Goal: Task Accomplishment & Management: Use online tool/utility

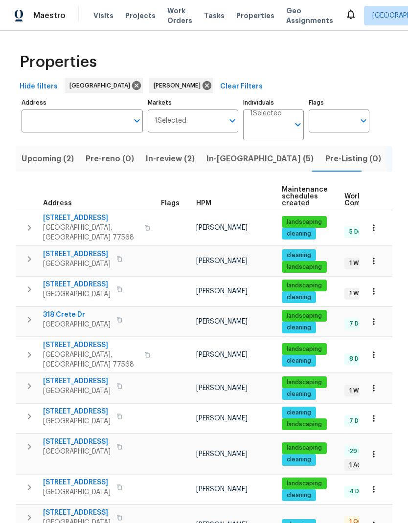
click at [222, 167] on button "In-[GEOGRAPHIC_DATA] (5)" at bounding box center [260, 158] width 119 height 25
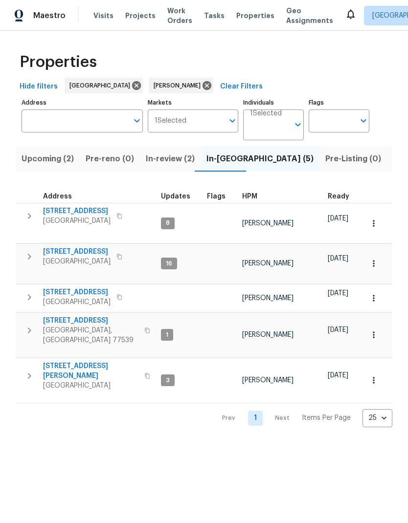
click at [122, 254] on icon "button" at bounding box center [119, 257] width 6 height 6
click at [125, 250] on button "button" at bounding box center [119, 257] width 12 height 14
click at [29, 254] on icon "button" at bounding box center [29, 257] width 3 height 6
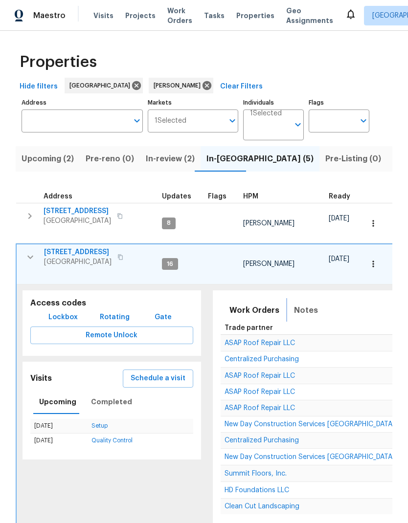
click at [306, 304] on span "Notes" at bounding box center [306, 311] width 24 height 14
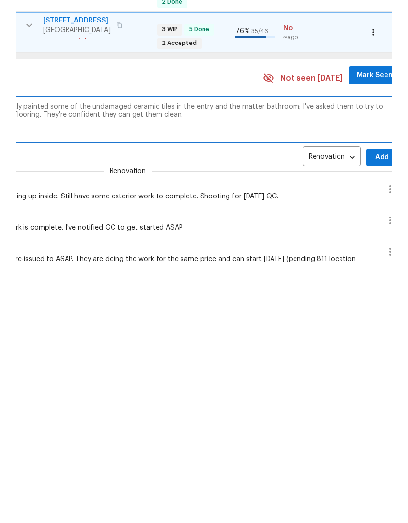
scroll to position [0, 366]
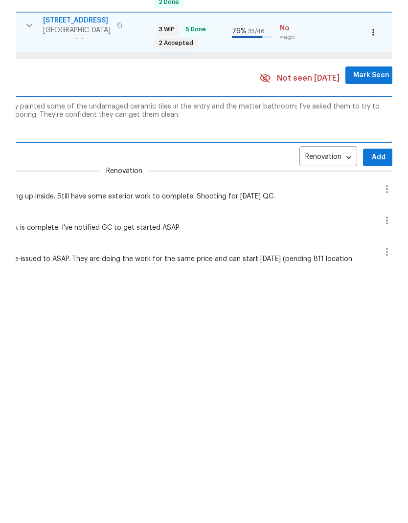
type textarea "Interior work is nearly complete. GC inadvertently painted some of the undamage…"
click at [371, 383] on span "Add" at bounding box center [379, 389] width 16 height 12
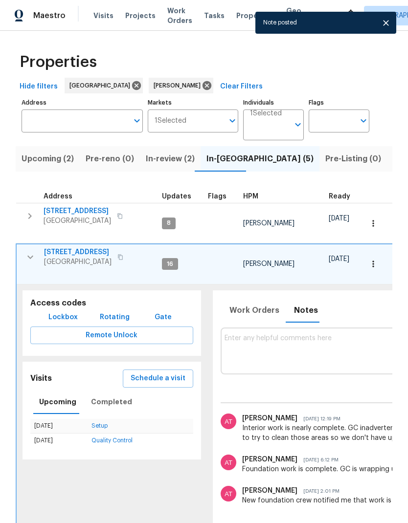
scroll to position [0, 0]
click at [24, 251] on icon "button" at bounding box center [30, 257] width 12 height 12
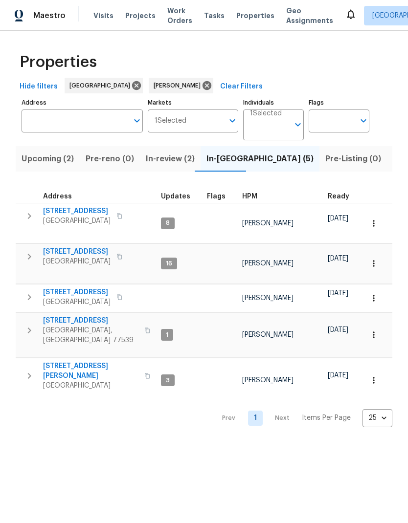
click at [35, 292] on icon "button" at bounding box center [29, 298] width 12 height 12
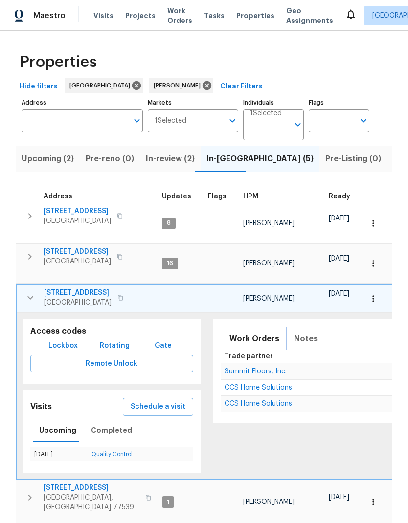
click at [297, 333] on button "Notes" at bounding box center [306, 338] width 36 height 23
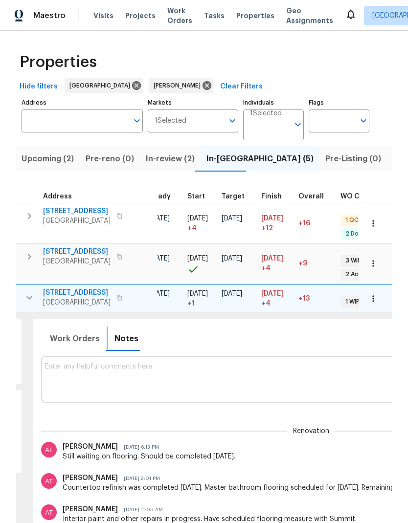
scroll to position [8, 180]
click at [235, 363] on textarea at bounding box center [311, 379] width 532 height 33
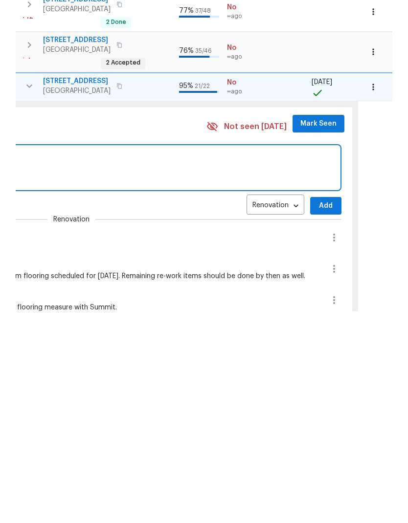
scroll to position [8, 425]
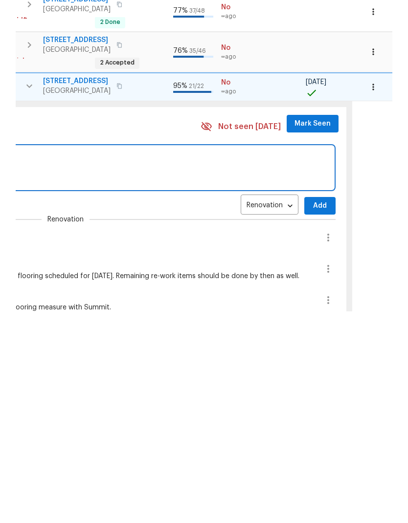
type textarea "Flooring going in [DATE]."
click at [312, 412] on span "Add" at bounding box center [320, 418] width 16 height 12
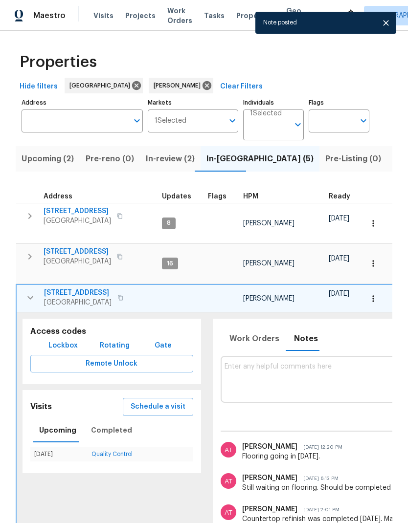
scroll to position [8, 0]
click at [27, 292] on icon "button" at bounding box center [30, 298] width 12 height 12
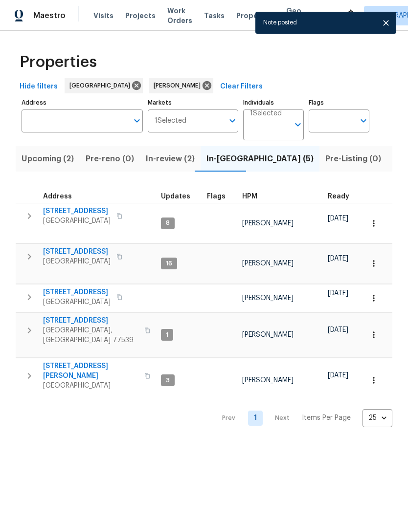
scroll to position [0, 0]
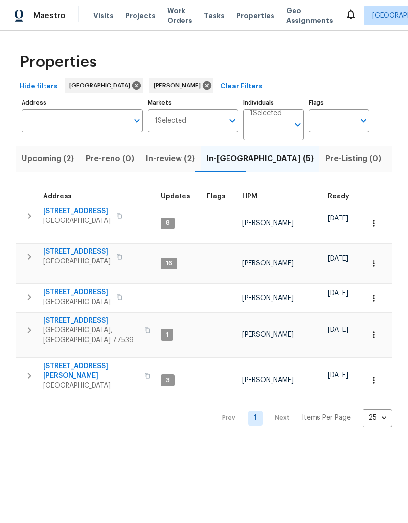
click at [26, 325] on icon "button" at bounding box center [29, 331] width 12 height 12
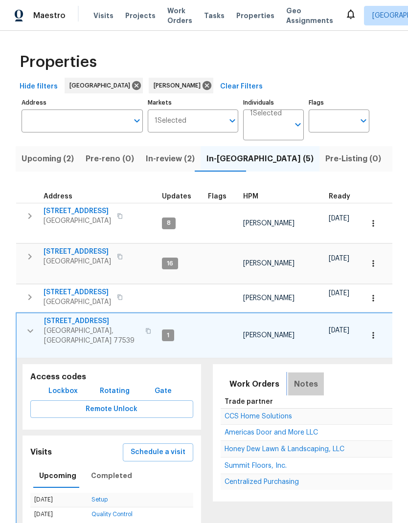
click at [300, 378] on span "Notes" at bounding box center [306, 385] width 24 height 14
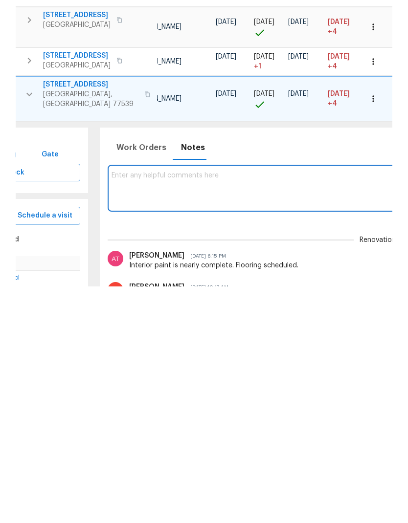
scroll to position [8, 114]
click at [162, 408] on textarea "Flooding going on late [DATE] poor forest thing [DATE]." at bounding box center [377, 424] width 532 height 33
click at [203, 408] on textarea "Flooding going in late [DATE] poor forest thing [DATE]." at bounding box center [377, 424] width 532 height 33
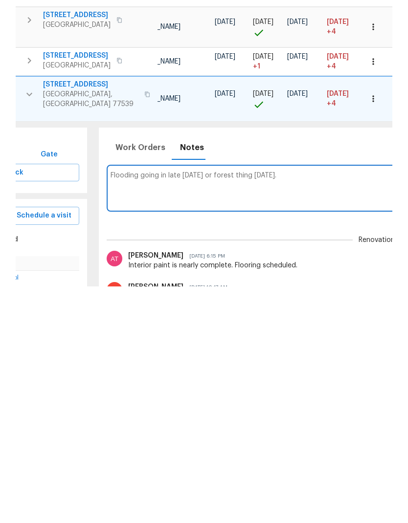
click at [216, 408] on textarea "Flooding going in late [DATE] or forest thing [DATE]." at bounding box center [377, 424] width 532 height 33
click at [121, 408] on textarea "Flooding going in late [DATE] or first thing [DATE]." at bounding box center [377, 424] width 532 height 33
click at [120, 408] on textarea "Flooring going in late [DATE] or first thing [DATE]." at bounding box center [377, 424] width 532 height 33
click at [119, 408] on textarea "Flooring going in late [DATE] or first thing [DATE]." at bounding box center [377, 424] width 532 height 33
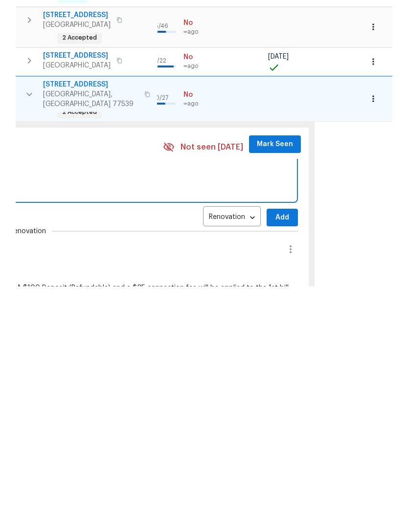
scroll to position [8, 458]
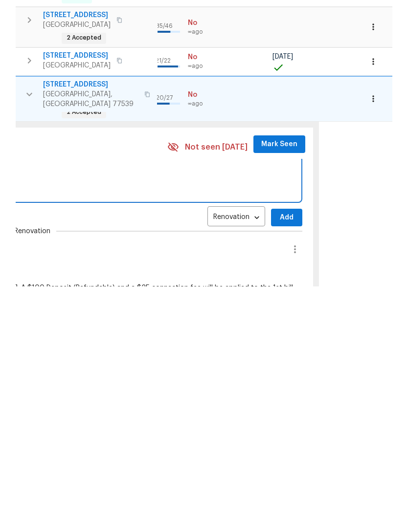
type textarea "Flooring going in late [DATE] or first thing [DATE]."
click at [279, 449] on span "Add" at bounding box center [287, 455] width 16 height 12
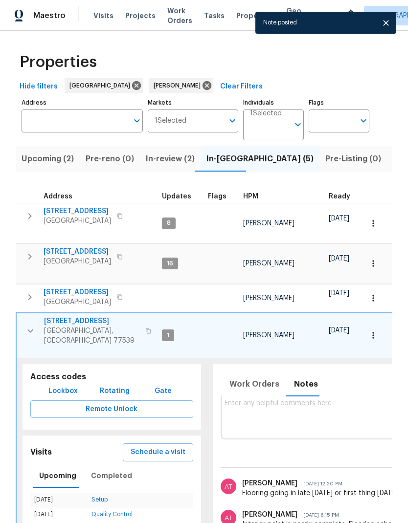
scroll to position [8, 0]
click at [33, 325] on icon "button" at bounding box center [30, 331] width 12 height 12
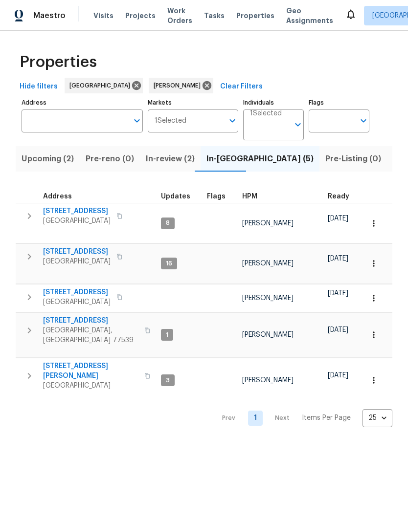
scroll to position [0, 0]
click at [77, 361] on span "[STREET_ADDRESS][PERSON_NAME]" at bounding box center [90, 371] width 95 height 20
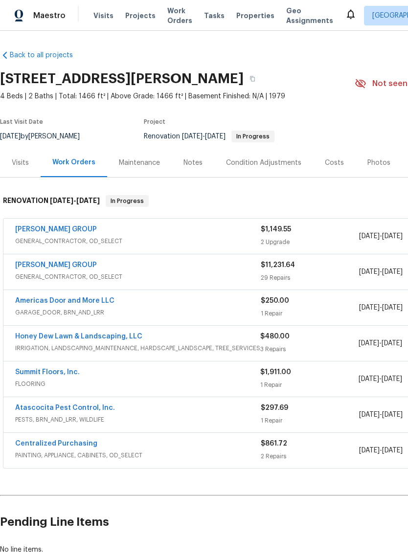
click at [44, 300] on link "Americas Door and More LLC" at bounding box center [64, 300] width 99 height 7
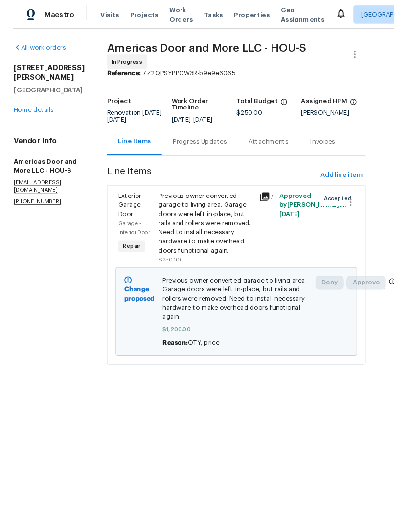
scroll to position [0, 15]
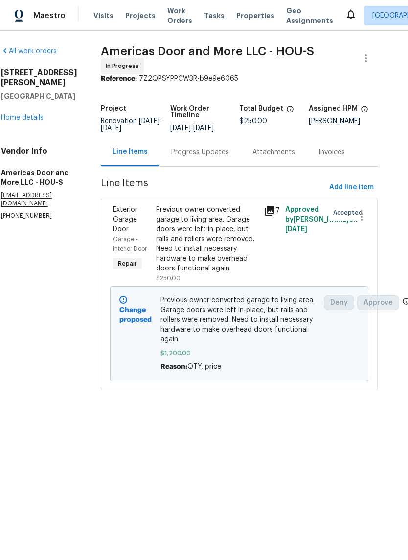
click at [25, 114] on link "Home details" at bounding box center [22, 117] width 43 height 7
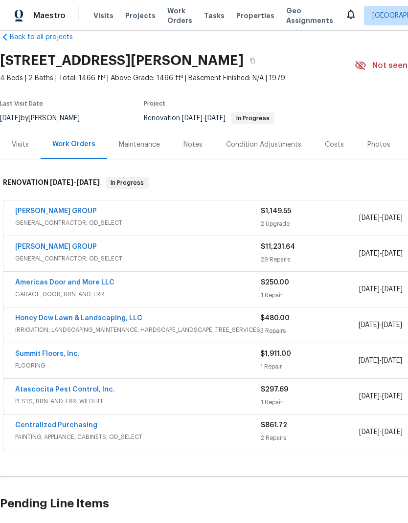
scroll to position [18, 0]
click at [69, 248] on link "BARAKEL VENZ GROUP" at bounding box center [56, 247] width 82 height 7
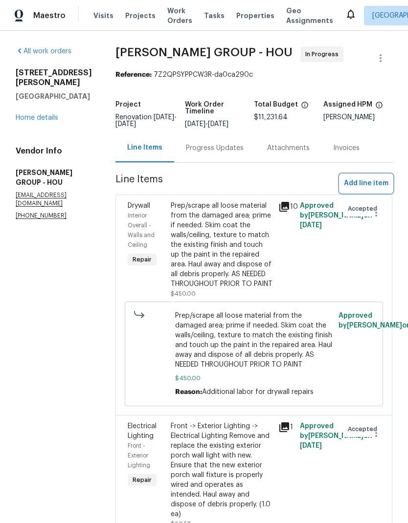
click at [375, 187] on span "Add line item" at bounding box center [366, 184] width 45 height 12
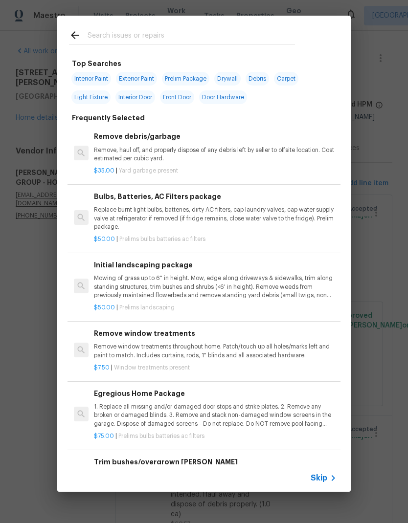
click at [235, 32] on input "text" at bounding box center [191, 36] width 207 height 15
type input "Plum"
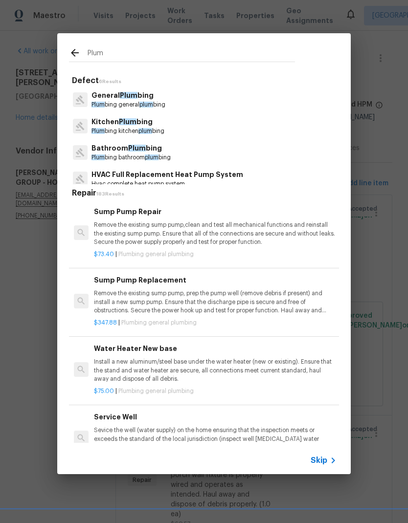
click at [145, 108] on span "plum" at bounding box center [146, 105] width 14 height 6
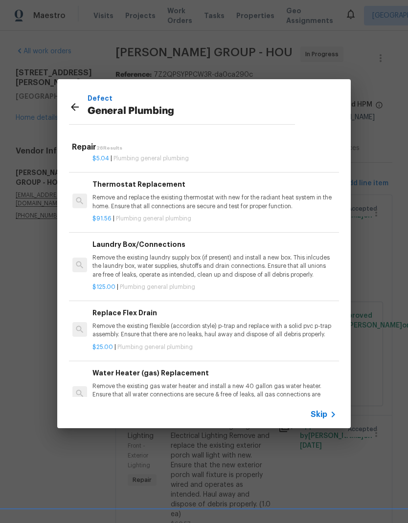
scroll to position [504, 1]
click at [252, 261] on p "Remove the existing laundry supply box (if present) and install a new box. This…" at bounding box center [213, 266] width 243 height 25
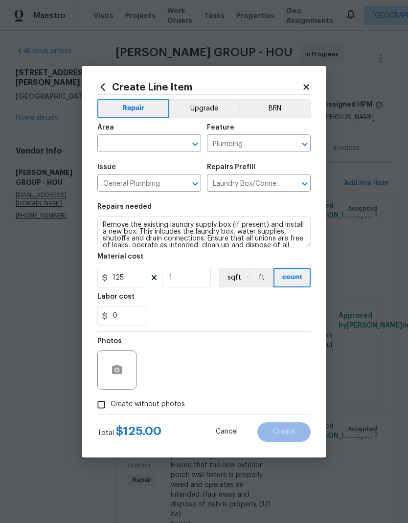
click at [155, 148] on input "text" at bounding box center [135, 144] width 76 height 15
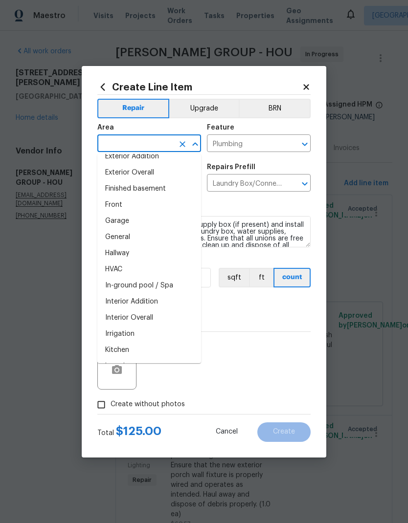
scroll to position [261, 0]
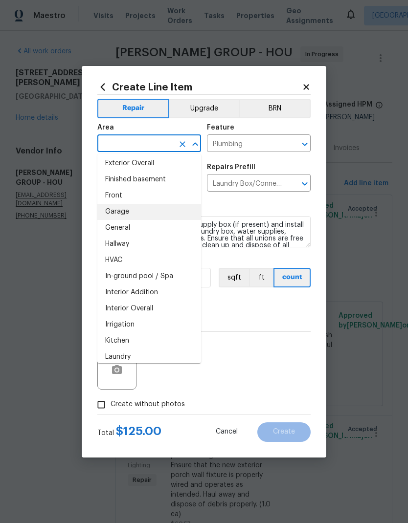
click at [155, 215] on li "Garage" at bounding box center [149, 212] width 104 height 16
type input "Garage"
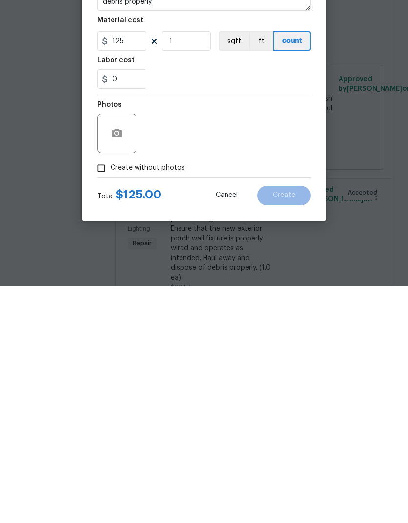
scroll to position [39, 0]
click at [120, 365] on icon "button" at bounding box center [117, 369] width 10 height 9
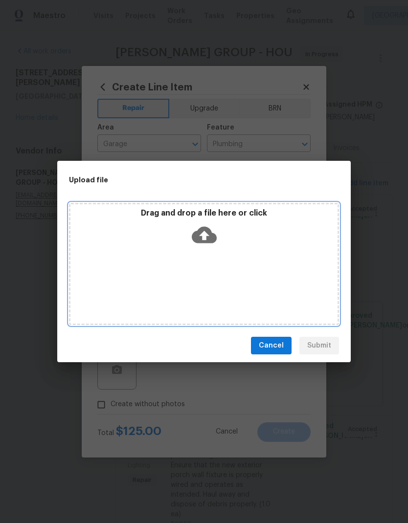
click at [203, 234] on icon at bounding box center [204, 235] width 25 height 25
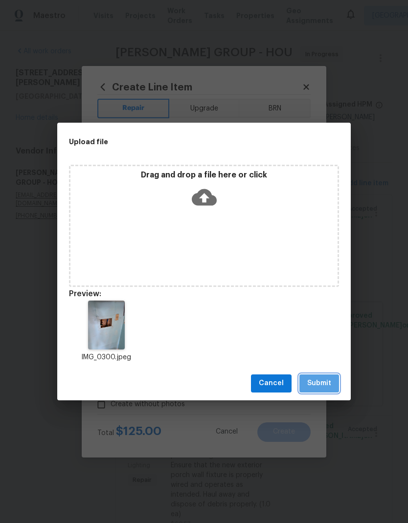
click at [324, 383] on span "Submit" at bounding box center [319, 384] width 24 height 12
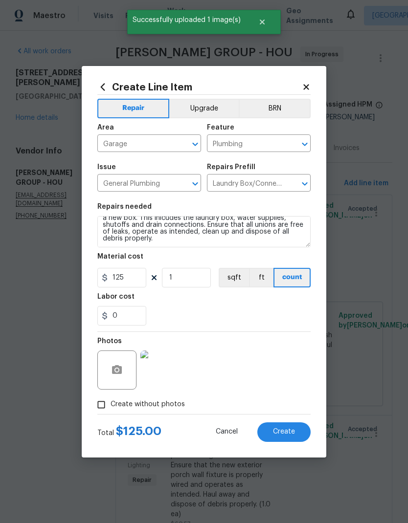
click at [296, 435] on button "Create" at bounding box center [283, 433] width 53 height 20
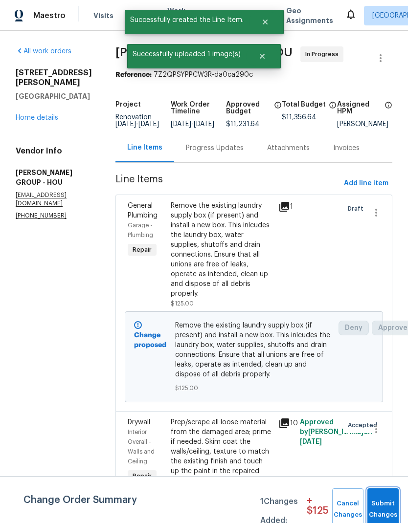
click at [383, 503] on span "Submit Changes" at bounding box center [383, 509] width 22 height 22
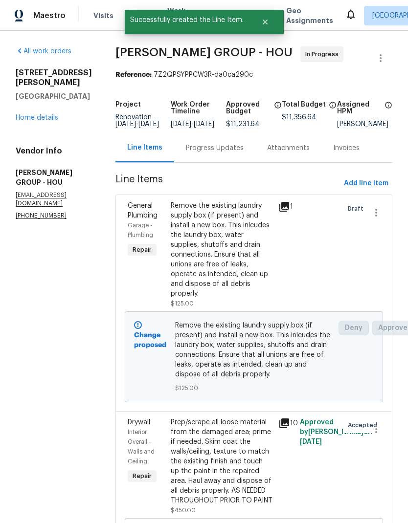
click at [34, 120] on link "Home details" at bounding box center [37, 117] width 43 height 7
